Goal: Information Seeking & Learning: Compare options

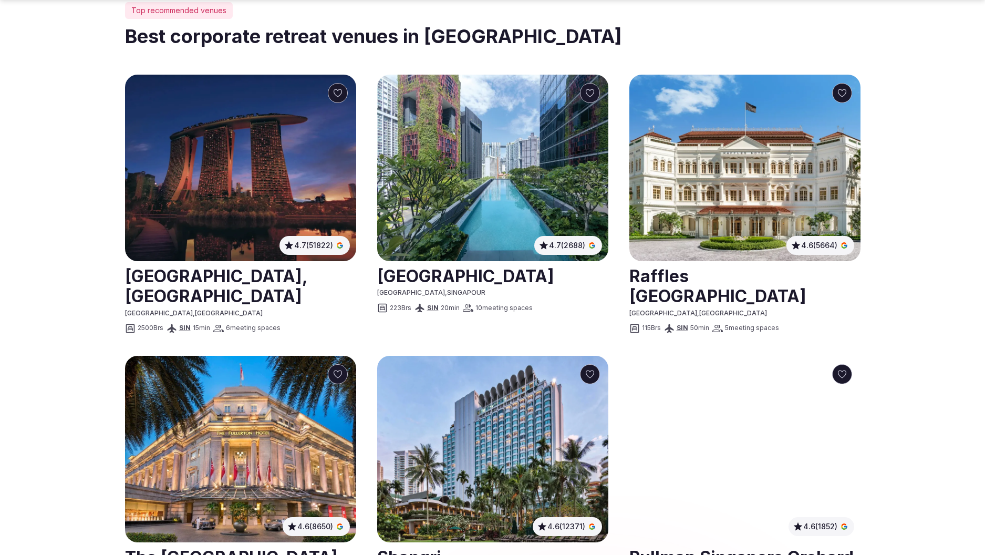
scroll to position [628, 0]
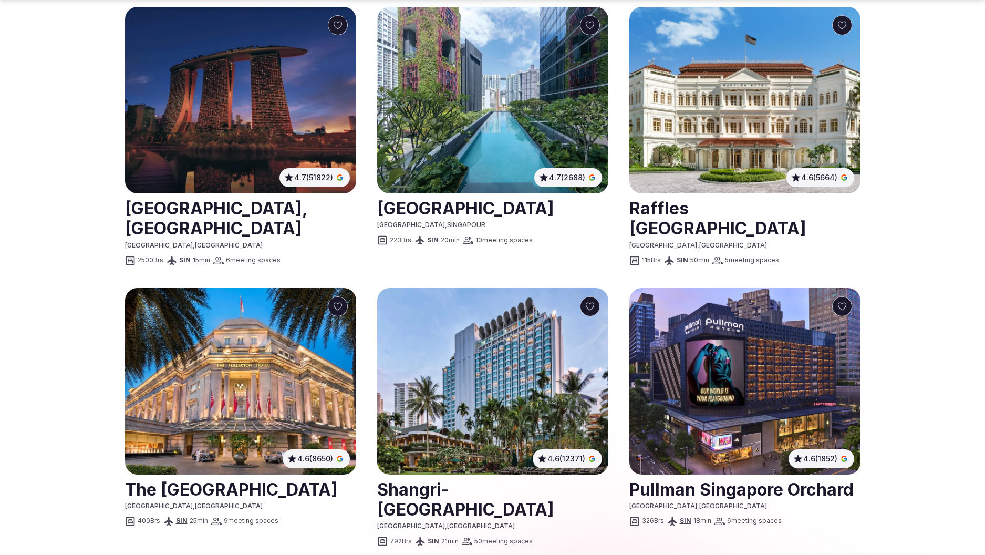
click at [222, 76] on img at bounding box center [240, 100] width 231 height 187
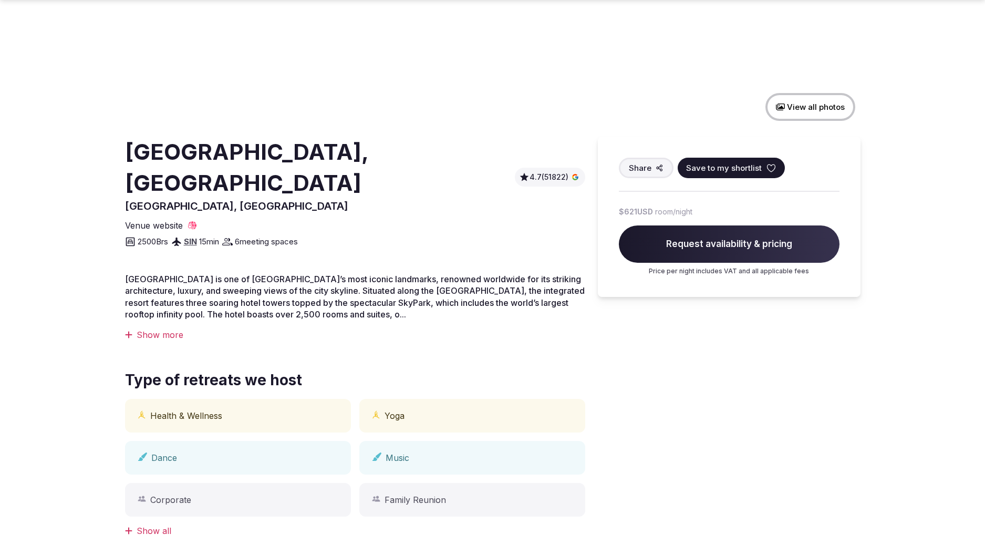
scroll to position [270, 0]
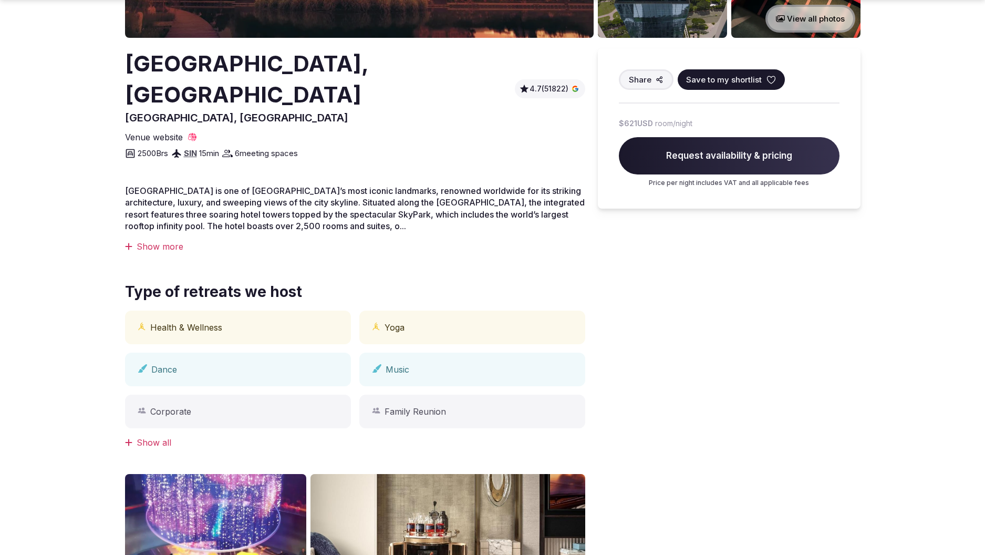
click at [236, 311] on div "Health & Wellness" at bounding box center [238, 328] width 226 height 34
click at [151, 437] on div "Show all" at bounding box center [355, 443] width 460 height 12
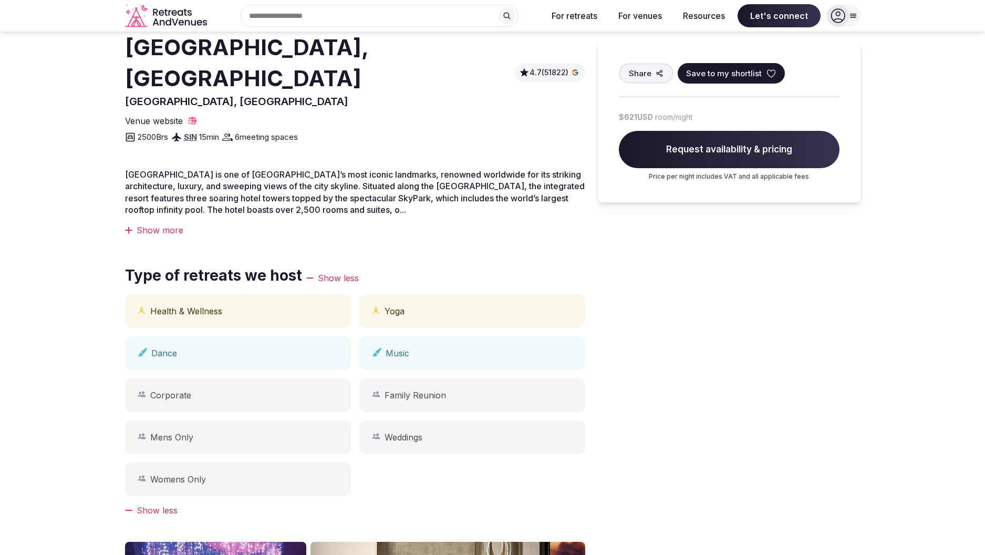
scroll to position [0, 0]
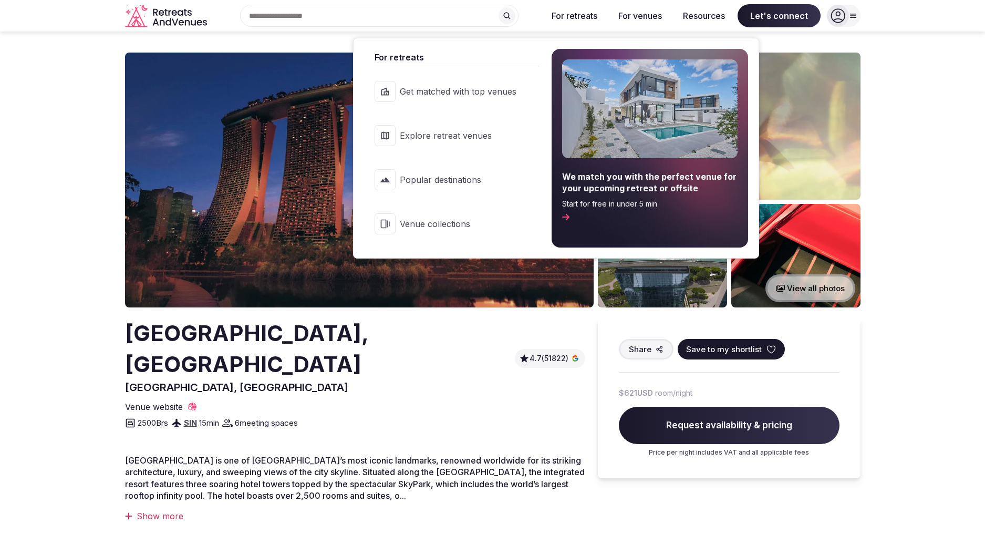
click at [580, 22] on button "For retreats" at bounding box center [574, 15] width 63 height 23
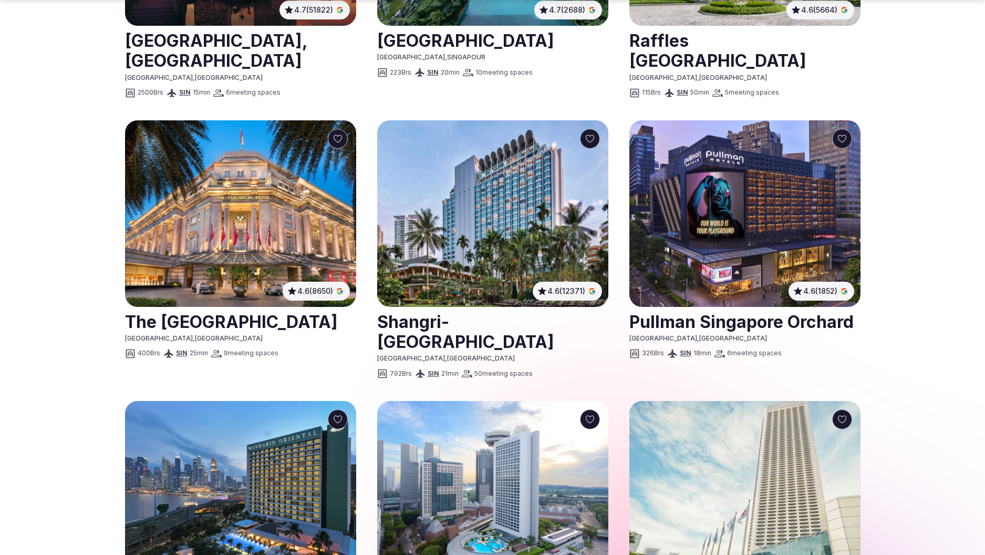
scroll to position [836, 0]
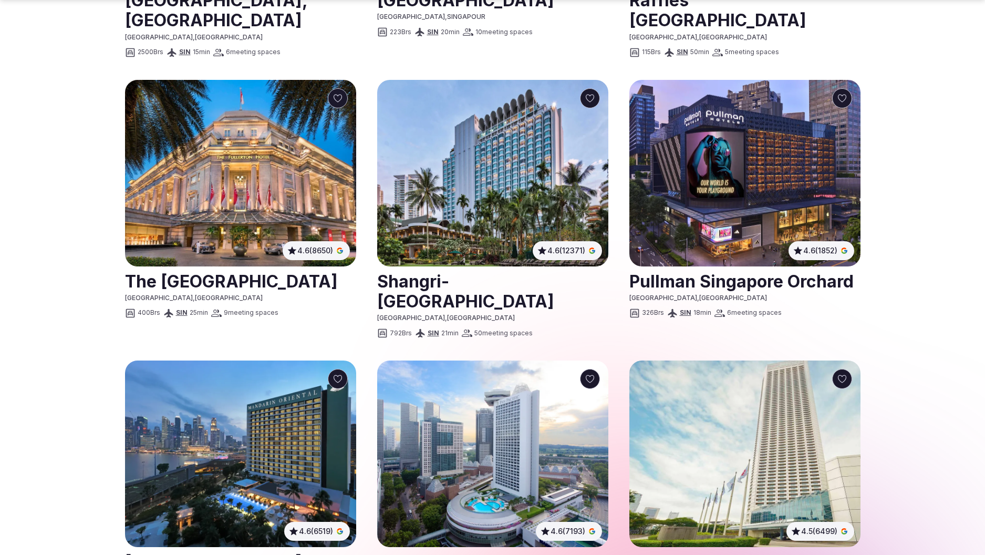
click at [256, 152] on img at bounding box center [240, 173] width 231 height 187
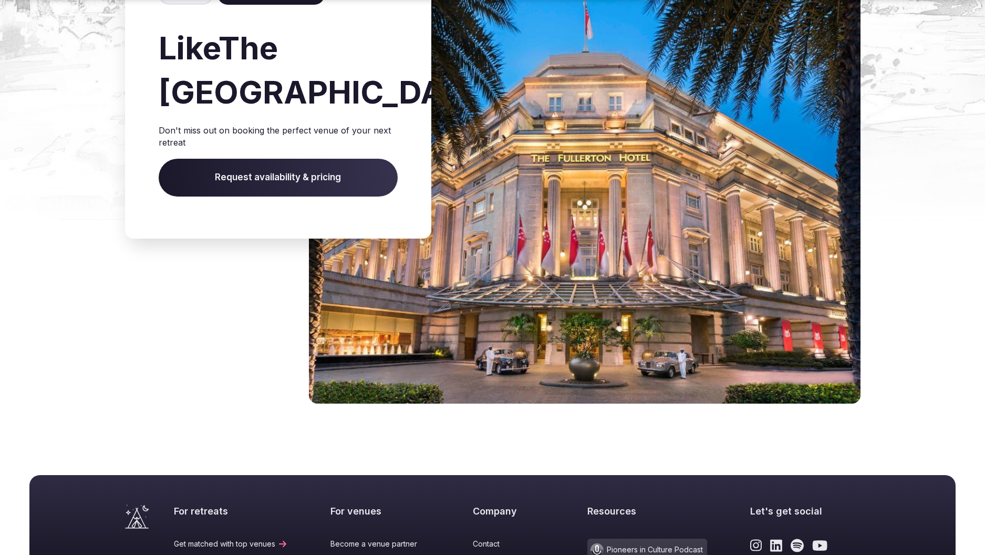
scroll to position [3049, 0]
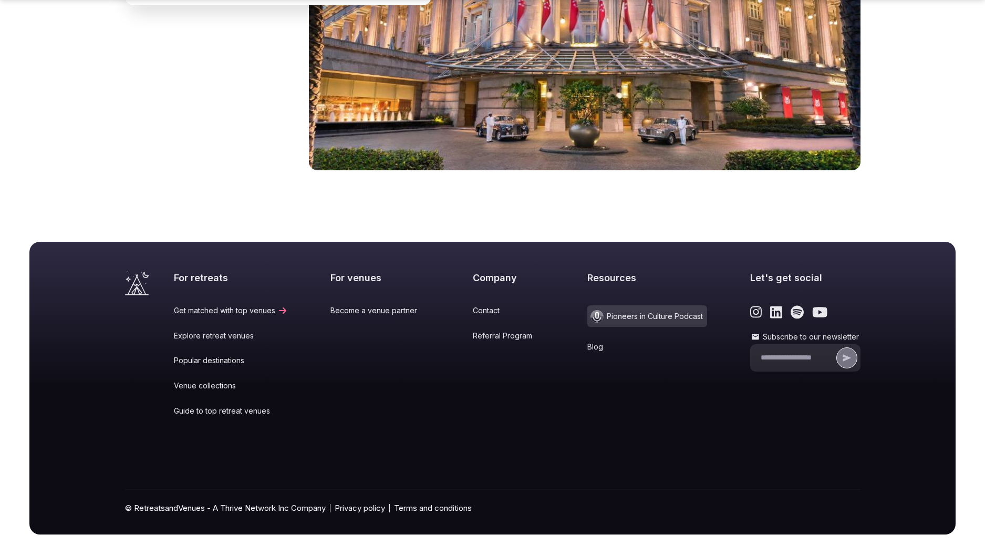
click at [206, 331] on link "Explore retreat venues" at bounding box center [231, 336] width 114 height 11
